Goal: Ask a question

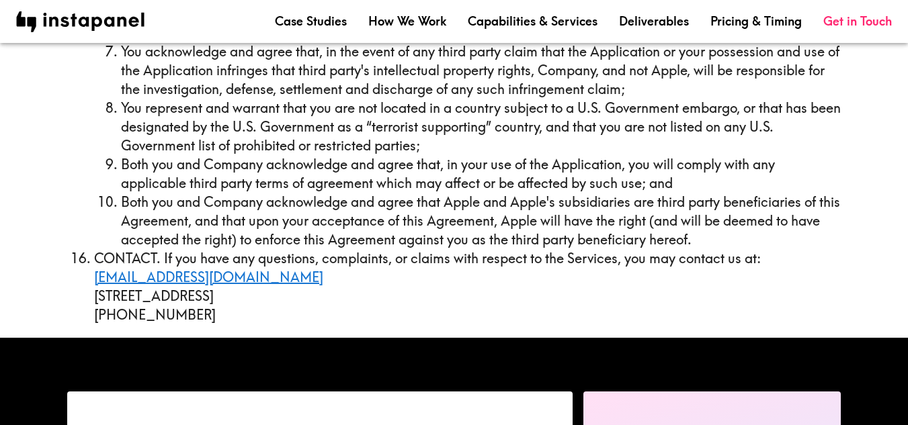
scroll to position [5814, 0]
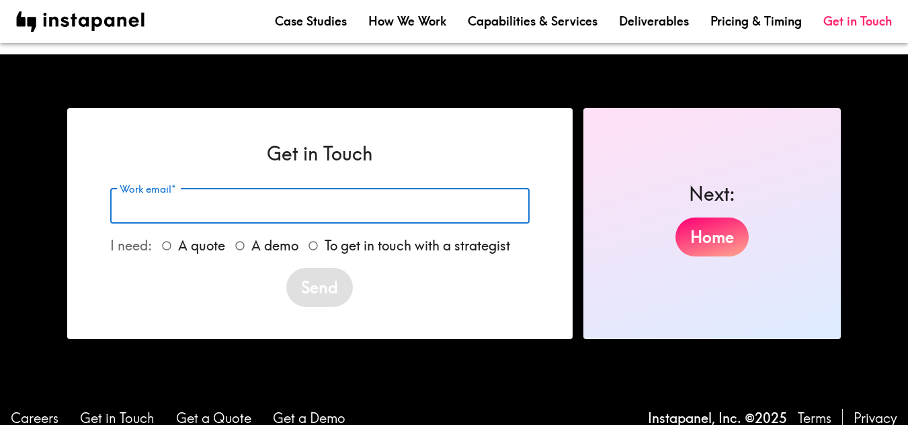
click at [265, 199] on input "Work email*" at bounding box center [319, 206] width 419 height 36
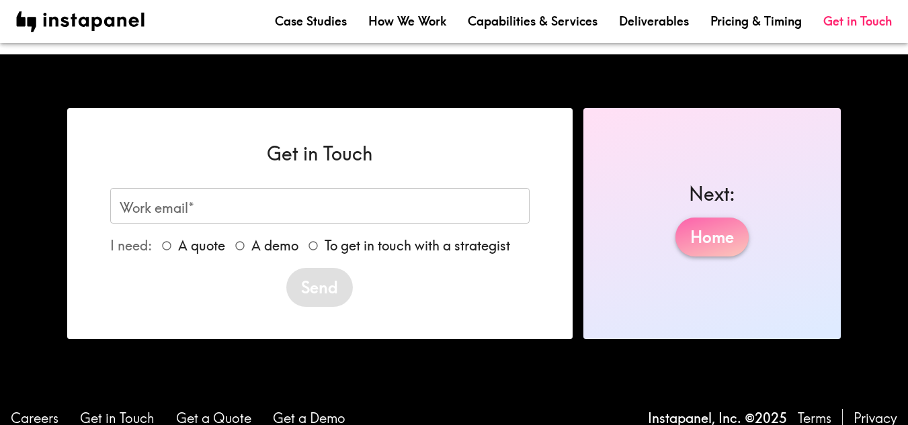
click at [699, 233] on link "Home" at bounding box center [711, 237] width 73 height 39
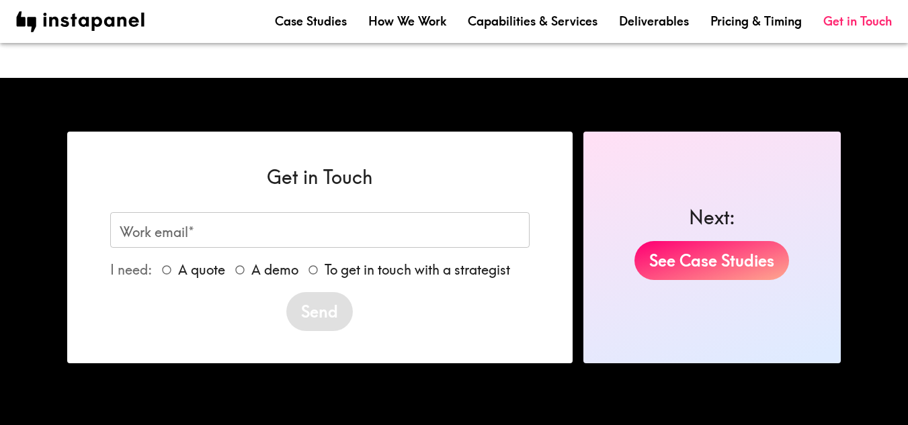
scroll to position [2470, 0]
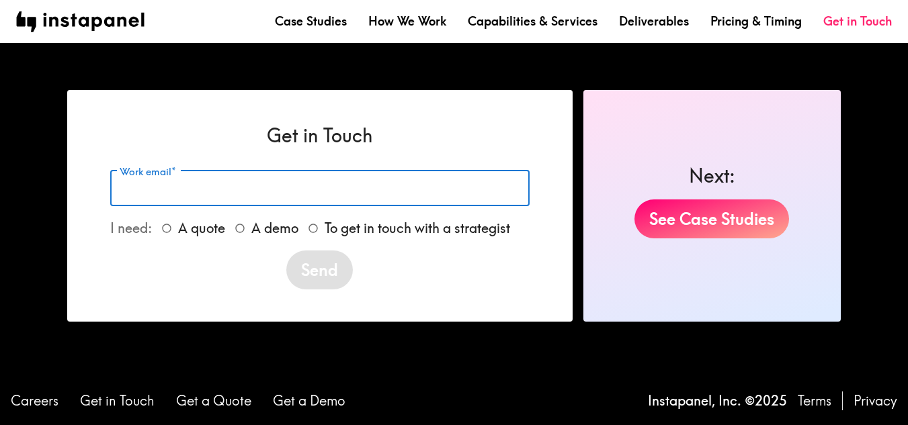
click at [435, 196] on input "Work email*" at bounding box center [319, 189] width 419 height 36
click at [165, 221] on input "A quote" at bounding box center [166, 228] width 23 height 23
radio input "true"
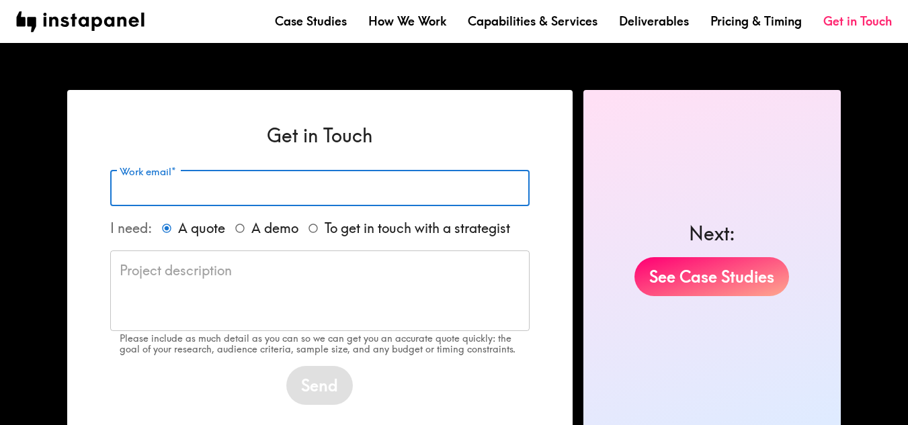
click at [226, 198] on input "Work email*" at bounding box center [319, 189] width 419 height 36
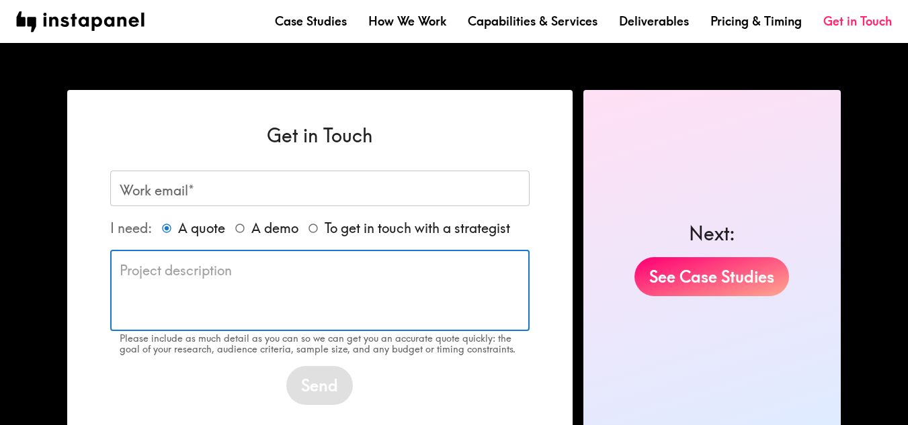
click at [205, 287] on textarea at bounding box center [320, 290] width 400 height 58
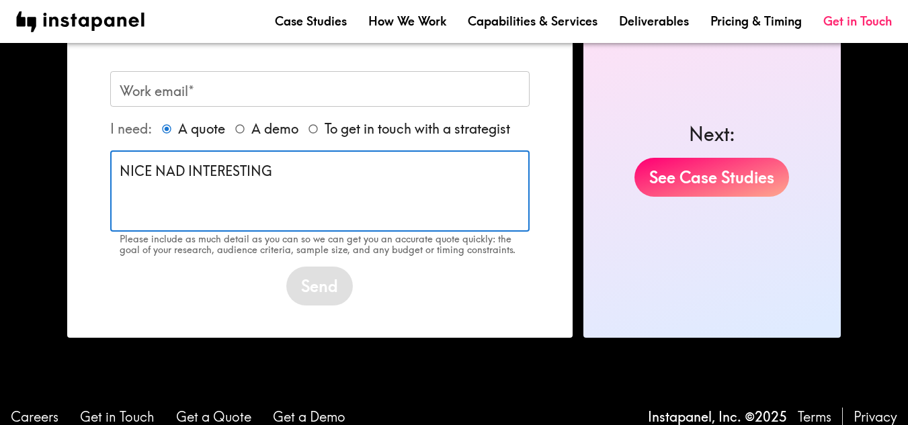
scroll to position [2586, 0]
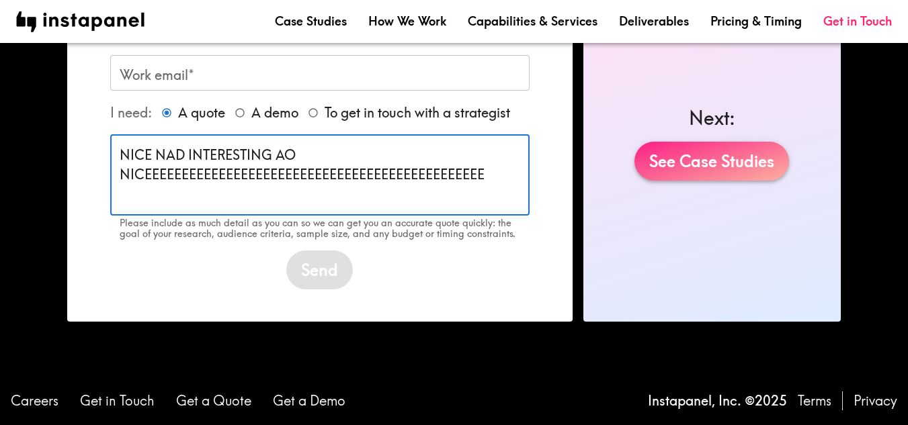
type textarea "NICE NAD INTERESTING AO NICEEEEEEEEEEEEEEEEEEEEEEEEEEEEEEEEEEEEEEEEEEEEEE"
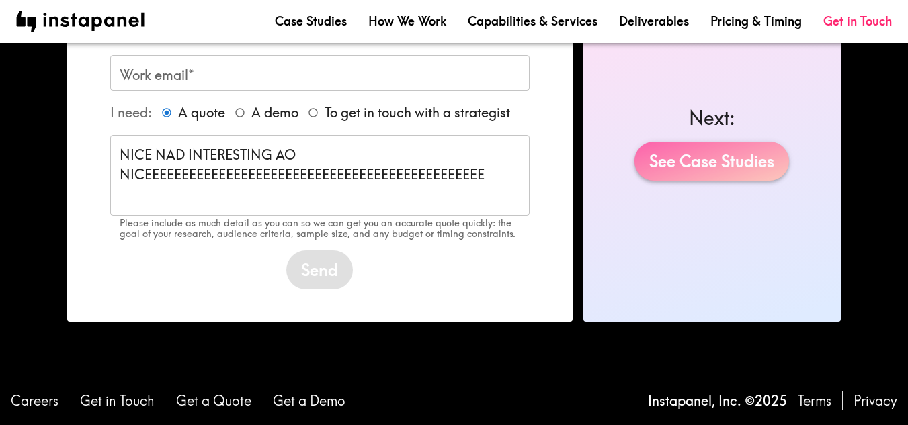
click at [709, 163] on link "See Case Studies" at bounding box center [711, 161] width 155 height 39
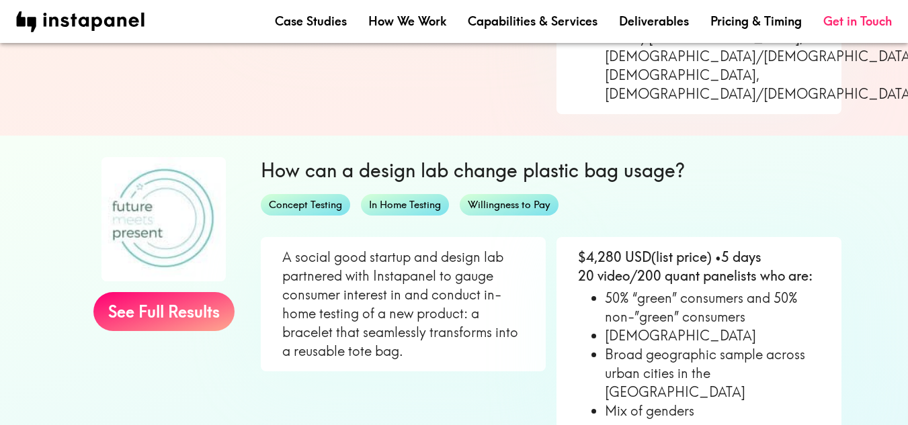
scroll to position [1375, 0]
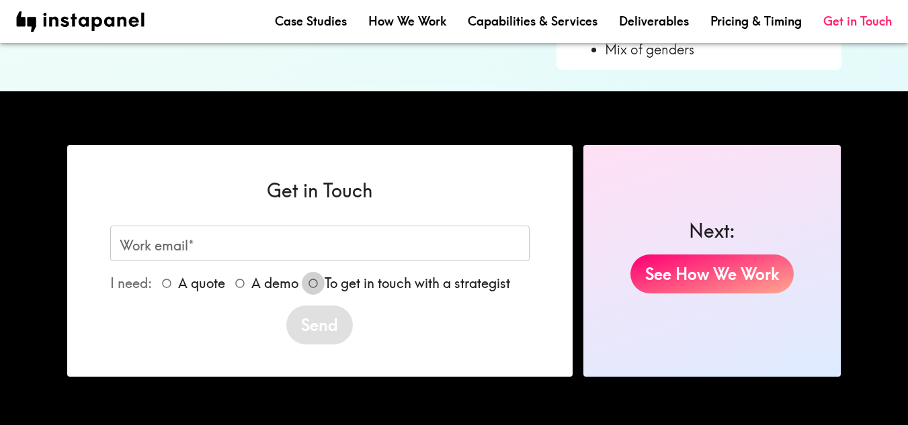
click at [311, 272] on input "To get in touch with a strategist" at bounding box center [313, 283] width 23 height 23
radio input "true"
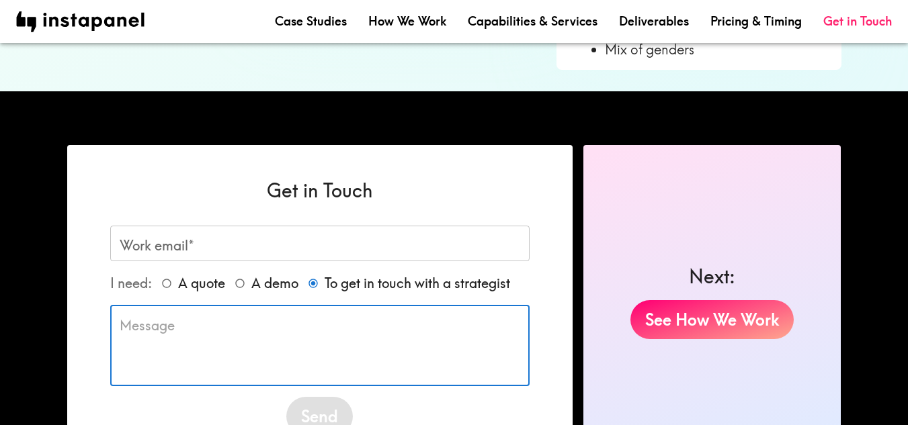
click at [272, 316] on textarea at bounding box center [320, 345] width 400 height 58
type textarea "GOOOD AND [GEOGRAPHIC_DATA]"
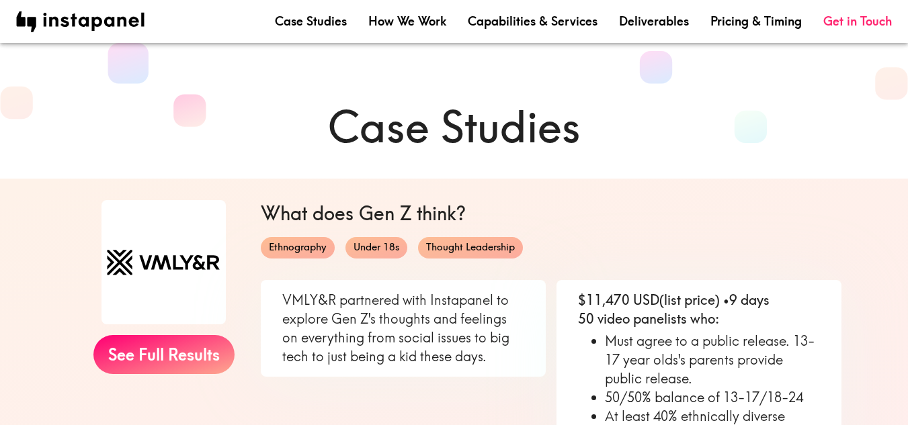
scroll to position [1375, 0]
